Goal: Information Seeking & Learning: Learn about a topic

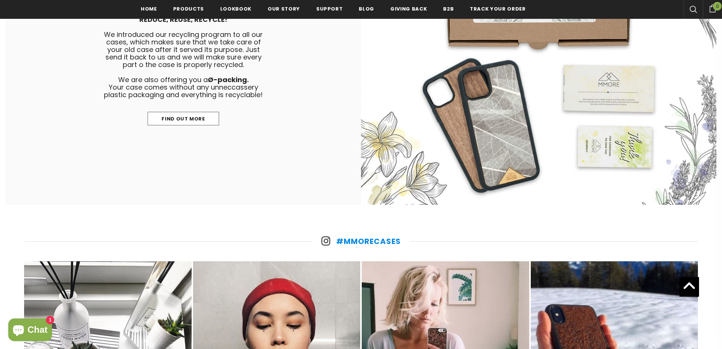
scroll to position [4082, 0]
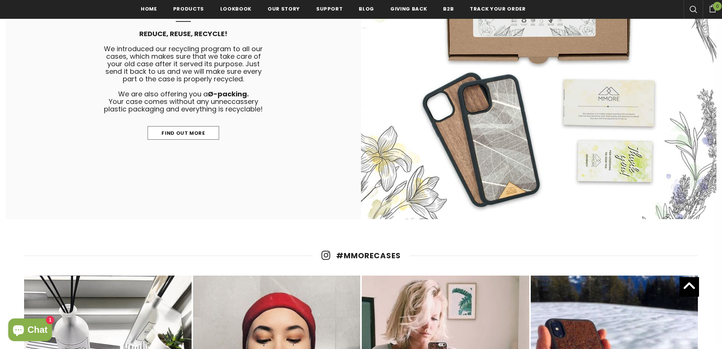
click at [382, 257] on link "#MMORECases" at bounding box center [368, 255] width 65 height 11
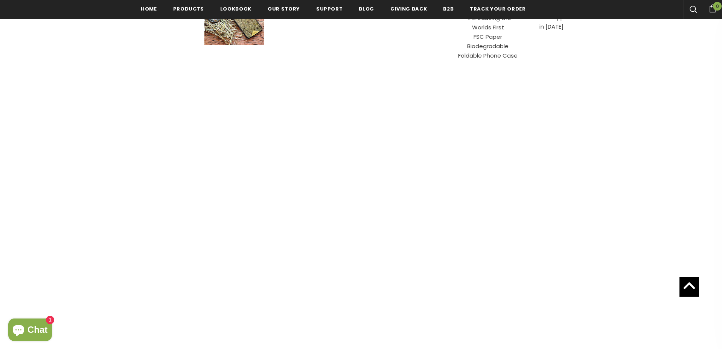
scroll to position [2990, 0]
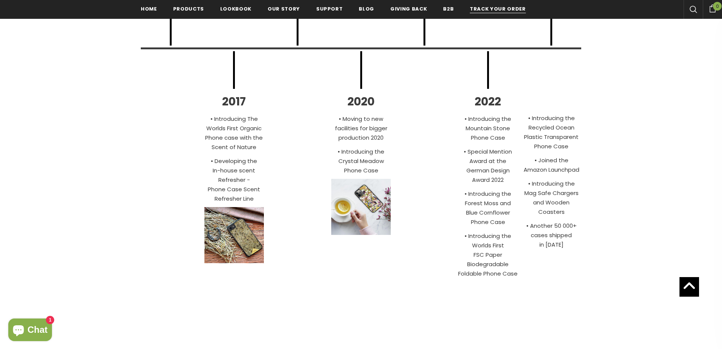
click at [486, 9] on span "Track your order" at bounding box center [498, 8] width 56 height 7
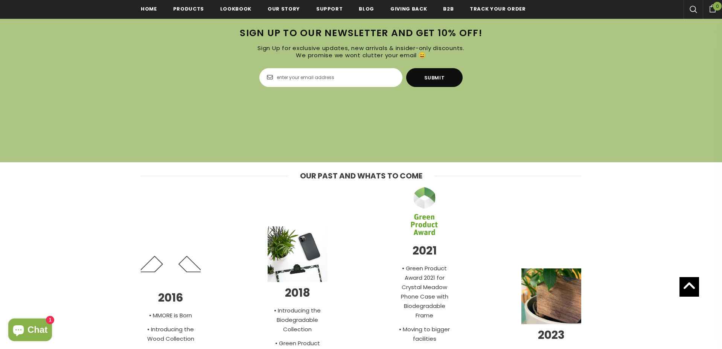
scroll to position [2128, 0]
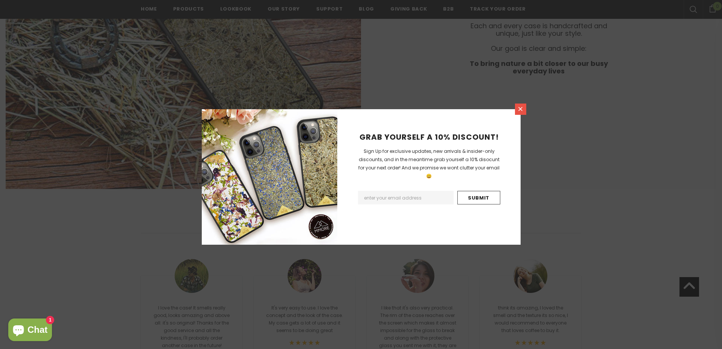
click at [521, 110] on icon at bounding box center [520, 109] width 4 height 4
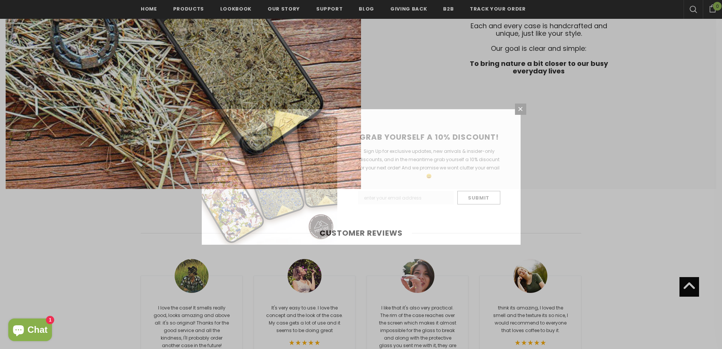
click at [351, 11] on div "GRAB YOURSELF A 10% DISCOUNT! Sign Up for exclusive updates, new arrivals & ins…" at bounding box center [361, 174] width 722 height 349
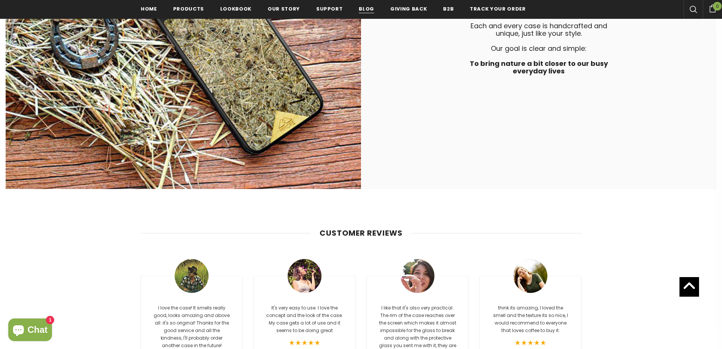
click at [359, 11] on span "Blog" at bounding box center [366, 8] width 15 height 7
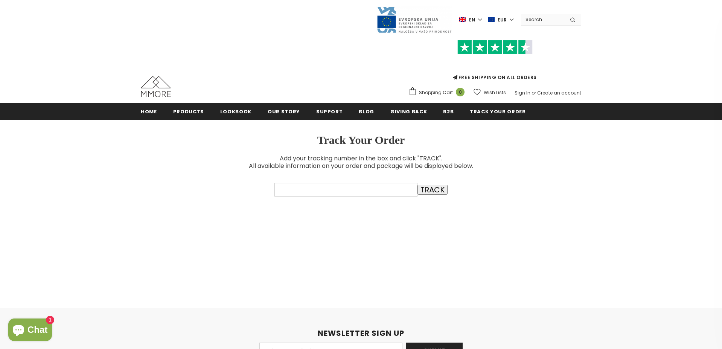
click at [493, 20] on img at bounding box center [491, 20] width 7 height 6
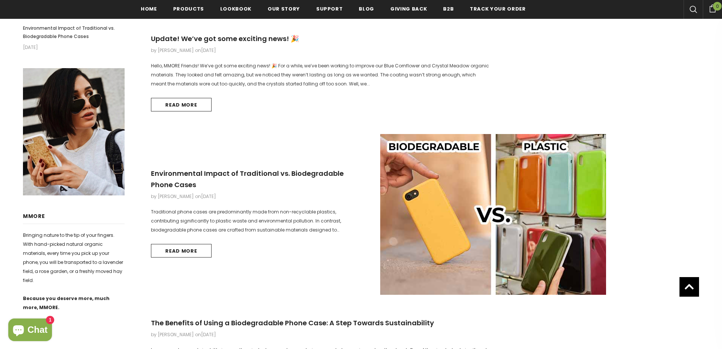
scroll to position [268, 0]
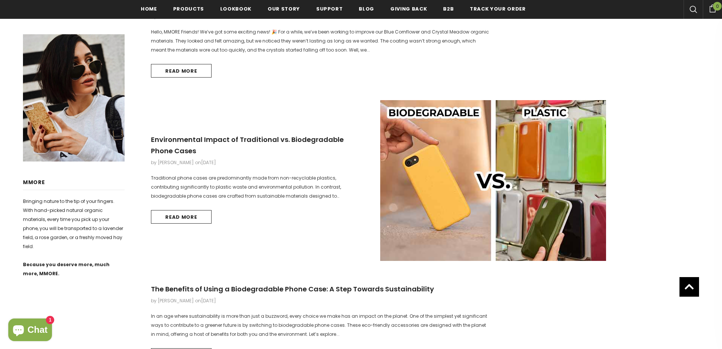
click at [496, 166] on img at bounding box center [493, 180] width 226 height 161
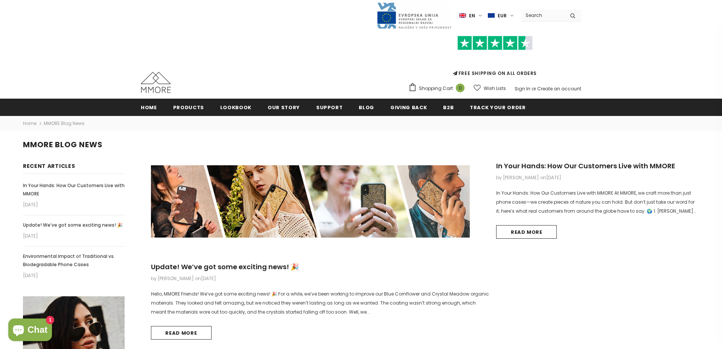
scroll to position [155, 0]
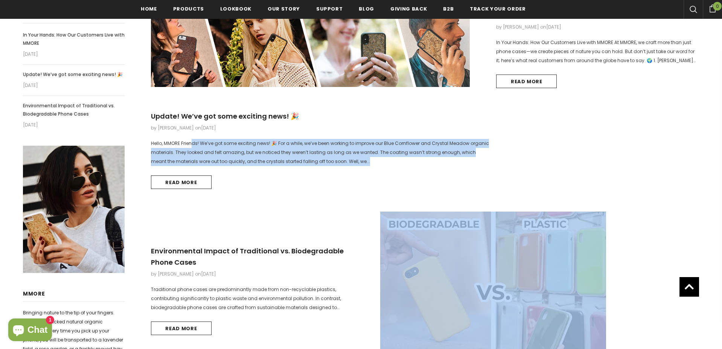
drag, startPoint x: 152, startPoint y: 143, endPoint x: 364, endPoint y: 168, distance: 213.6
click at [364, 168] on div "Hello, MMORE Friends! We’ve got some exciting news! 🎉 For a while, we’ve been w…" at bounding box center [320, 164] width 339 height 50
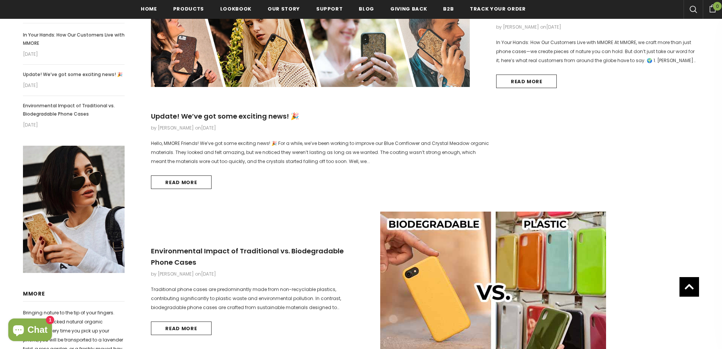
click at [661, 109] on ul "In Your Hands: How Our Customers Live with MMORE by Rita Smit on July 02, 2025 …" at bounding box center [425, 316] width 548 height 604
